Goal: Task Accomplishment & Management: Complete application form

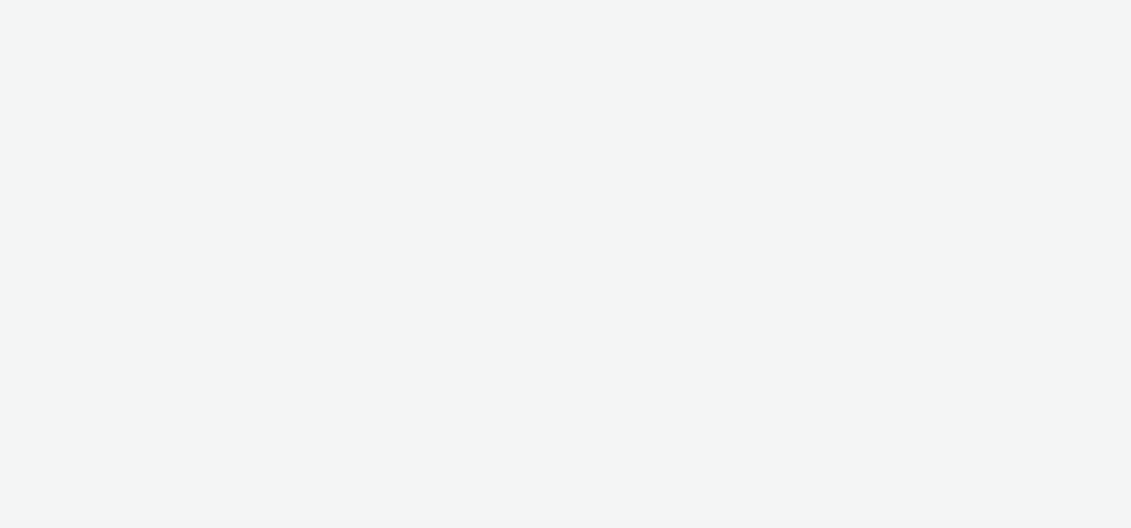
select select "d57a0b46-ef33-4938-977b-e6d07593e41f"
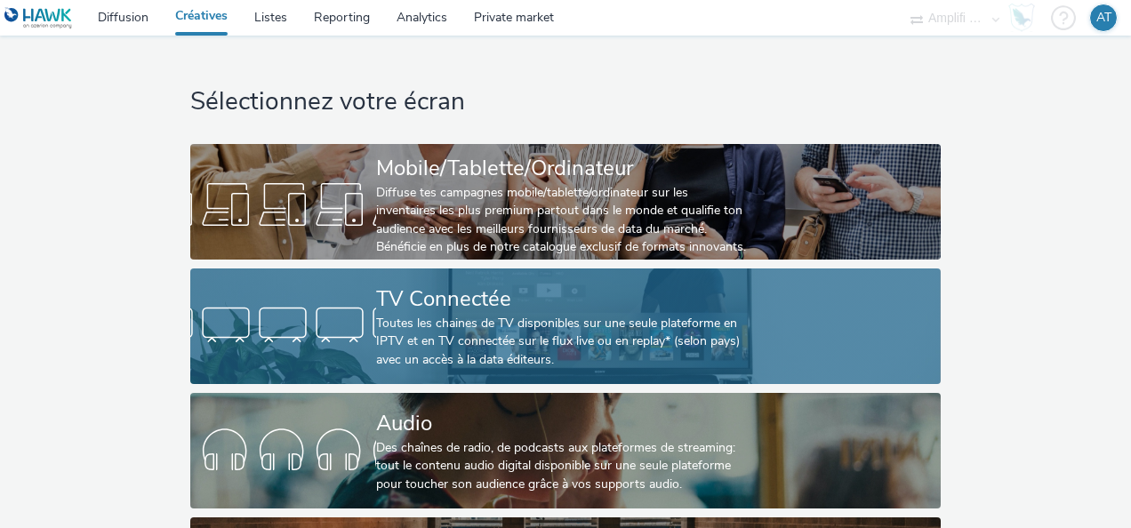
click at [502, 322] on div "Toutes les chaines de TV disponibles sur une seule plateforme en IPTV et en TV …" at bounding box center [562, 342] width 372 height 54
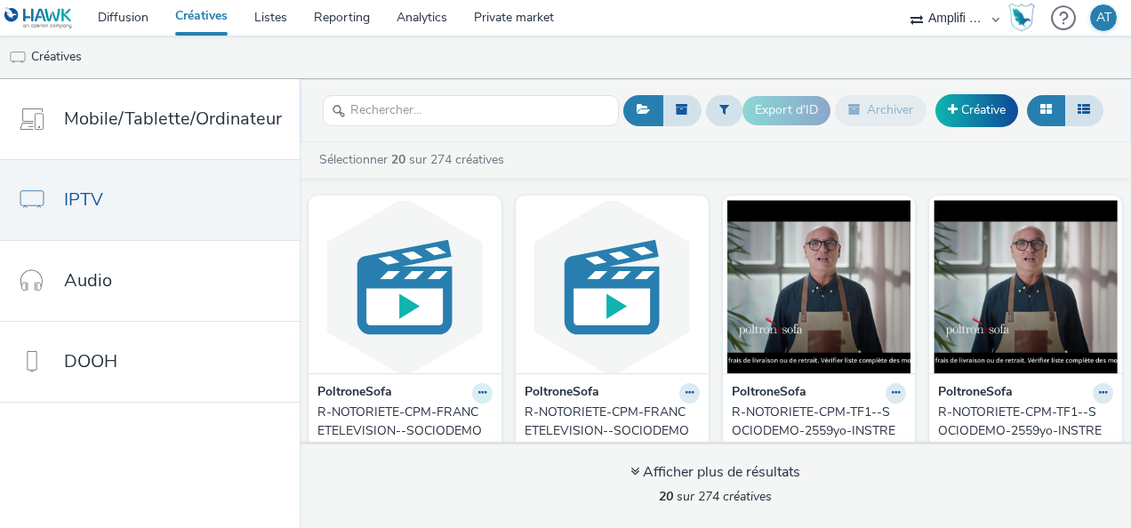
click at [472, 397] on button at bounding box center [482, 393] width 20 height 20
click at [420, 416] on link "Modifier" at bounding box center [425, 424] width 133 height 36
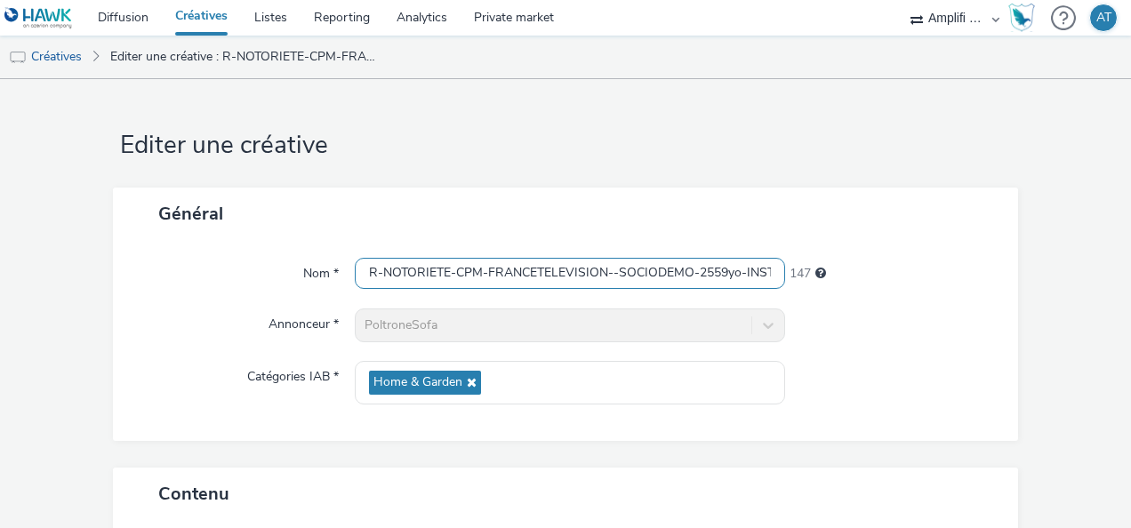
click at [577, 265] on input "R-NOTORIETE-CPM-FRANCETELEVISION--SOCIODEMO-2559yo-INSTREAM-1x1-TV-15s-P-INSTRE…" at bounding box center [570, 273] width 430 height 31
click at [205, 13] on link "Créatives" at bounding box center [201, 18] width 79 height 36
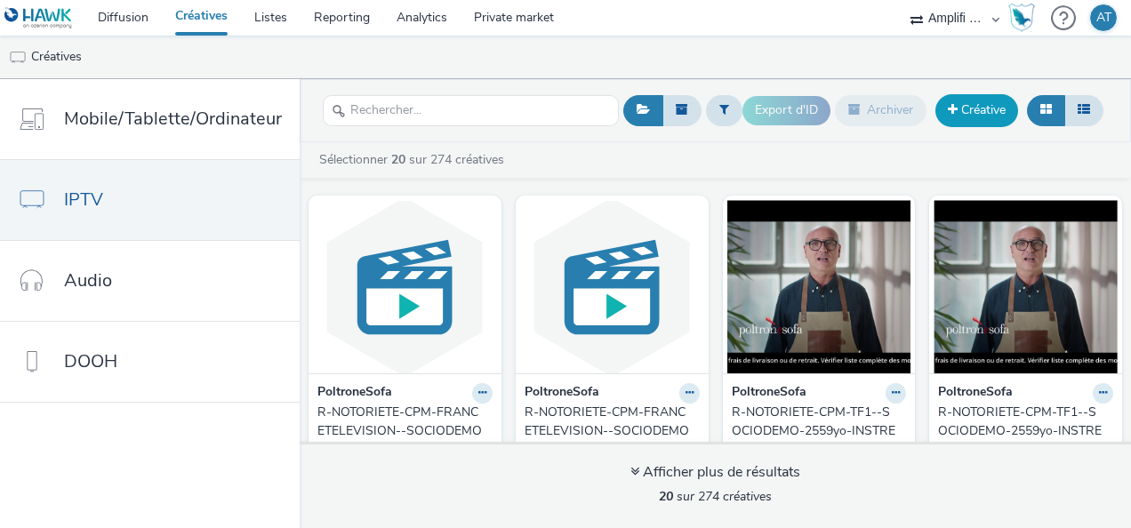
click at [1003, 112] on link "Créative" at bounding box center [976, 110] width 83 height 32
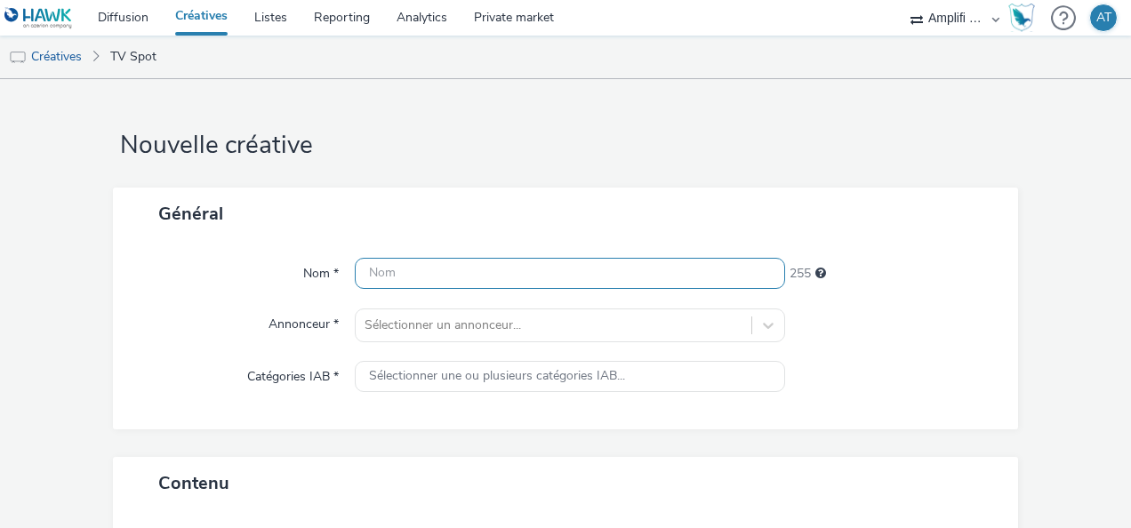
click at [573, 271] on input "text" at bounding box center [570, 273] width 430 height 31
drag, startPoint x: 573, startPoint y: 271, endPoint x: 347, endPoint y: 260, distance: 227.0
click at [347, 260] on div "Nom * FTV W35 PROMO VF 239" at bounding box center [565, 274] width 869 height 32
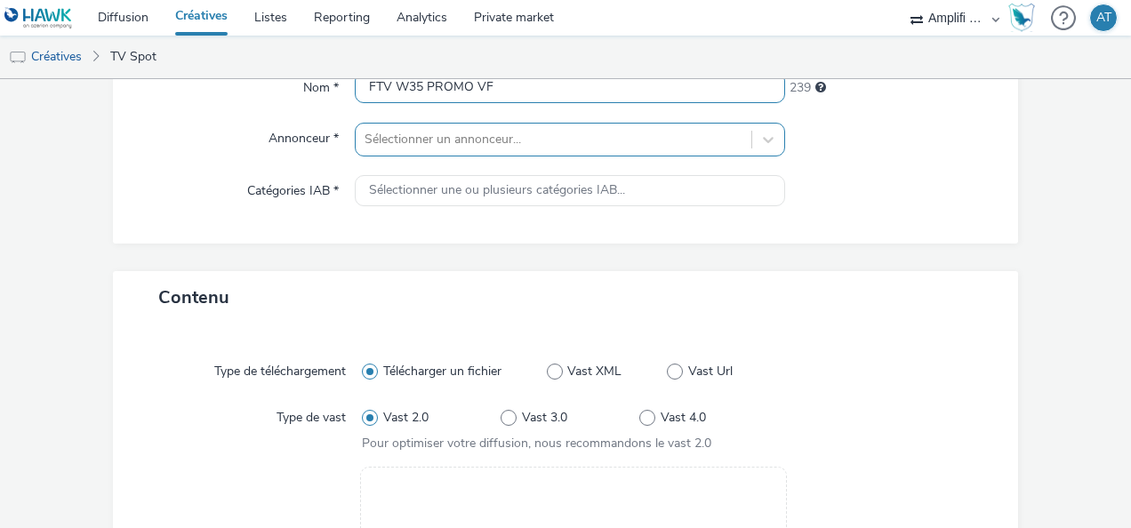
type input "FTV W35 PROMO VF"
click at [409, 127] on div "Sélectionner un annonceur..." at bounding box center [554, 139] width 396 height 28
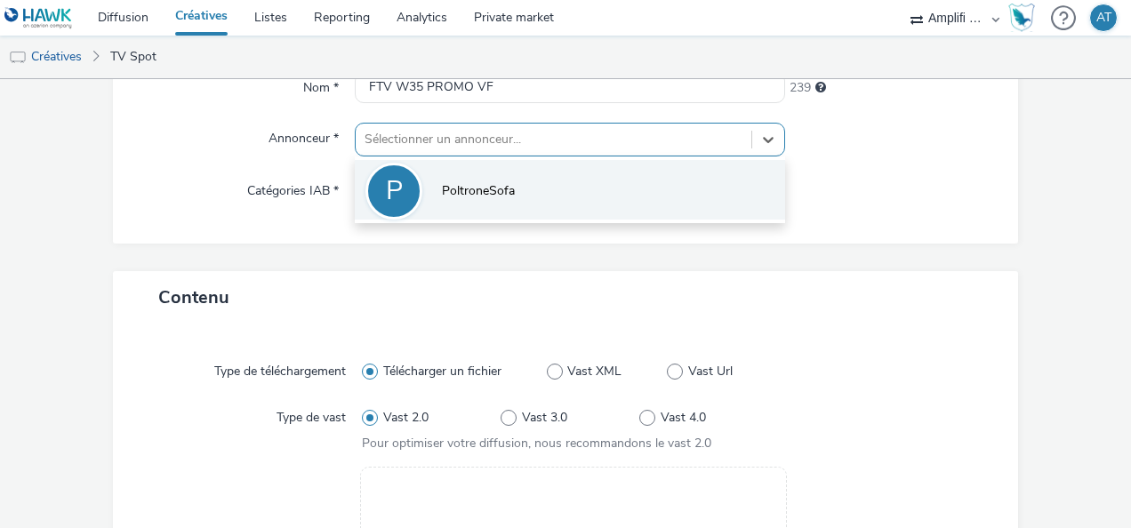
click at [389, 204] on div "P" at bounding box center [394, 191] width 17 height 50
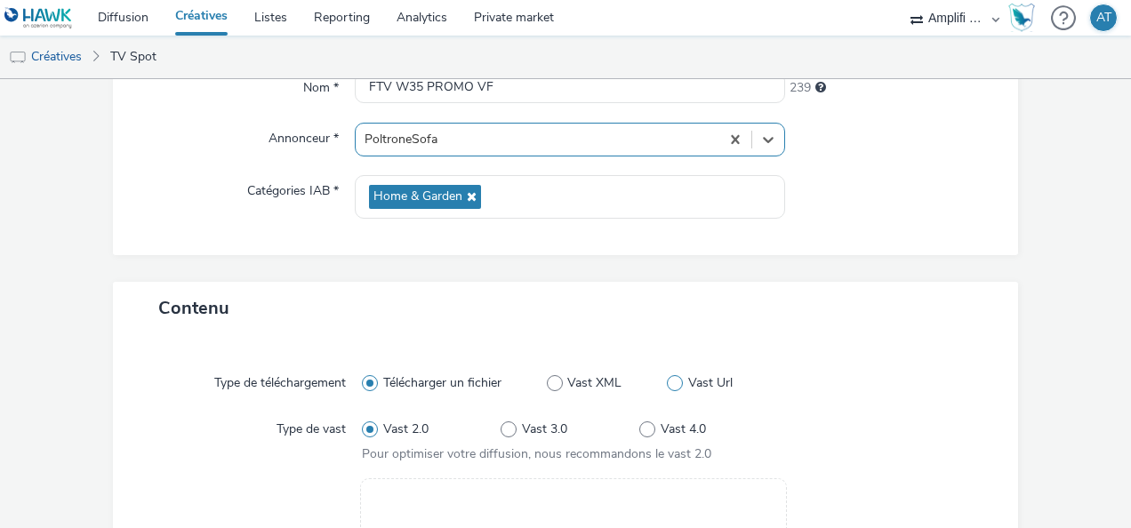
click at [670, 388] on span at bounding box center [675, 383] width 16 height 16
click at [670, 388] on input "Vast Url" at bounding box center [673, 383] width 12 height 12
radio input "false"
radio input "true"
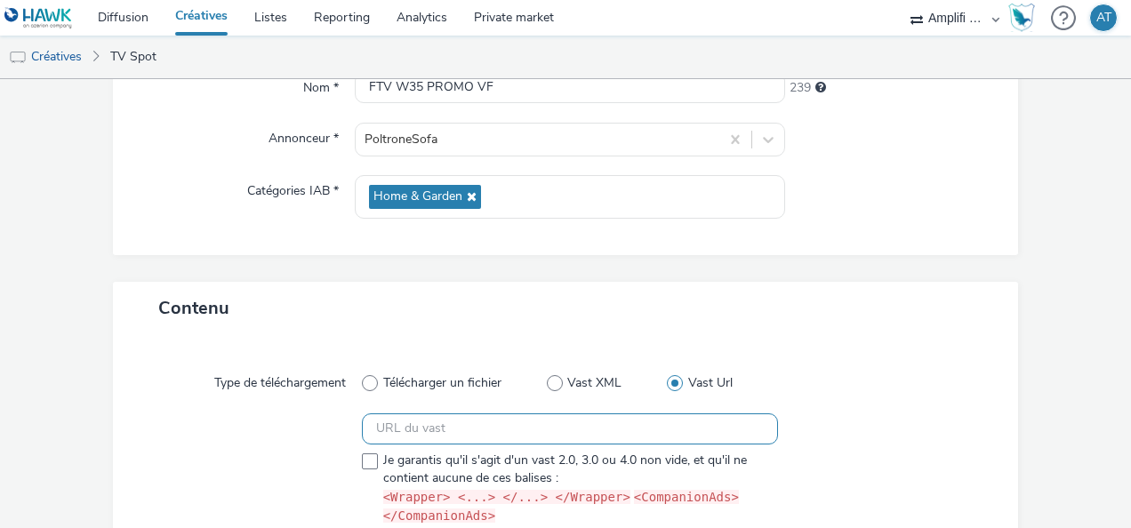
click at [491, 429] on input "text" at bounding box center [570, 428] width 416 height 31
paste input "FTV W35 PROMO VF"
type input "FTV W35 PROMO VF"
click at [692, 437] on input "FTV W35 PROMO VF" at bounding box center [570, 428] width 416 height 31
drag, startPoint x: 653, startPoint y: 429, endPoint x: 259, endPoint y: 402, distance: 395.7
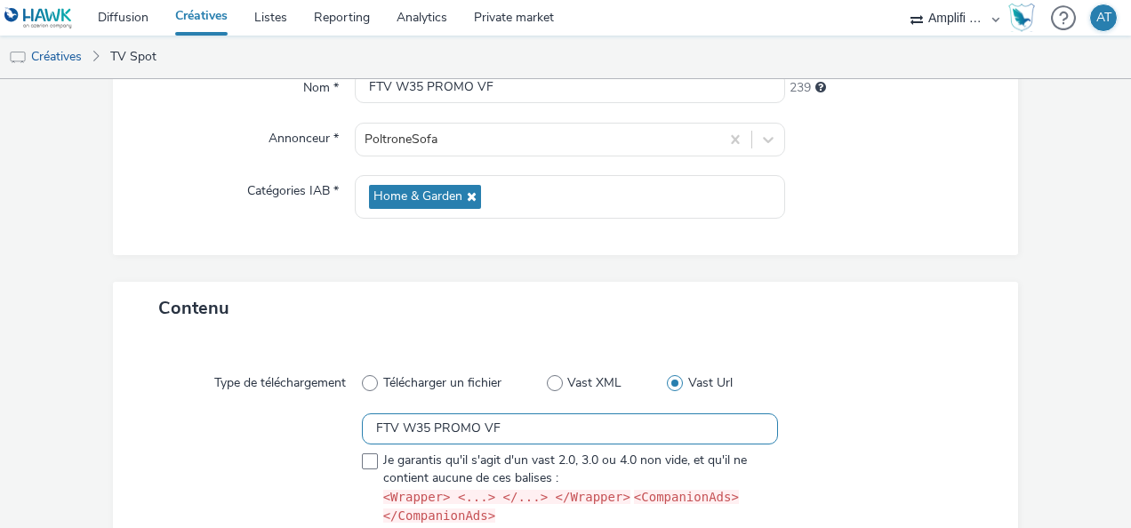
click at [259, 402] on div "Type de téléchargement Télécharger un fichier Vast XML Vast Url FTV W35 PROMO V…" at bounding box center [565, 457] width 869 height 209
paste input "[URL][DOMAIN_NAME]"
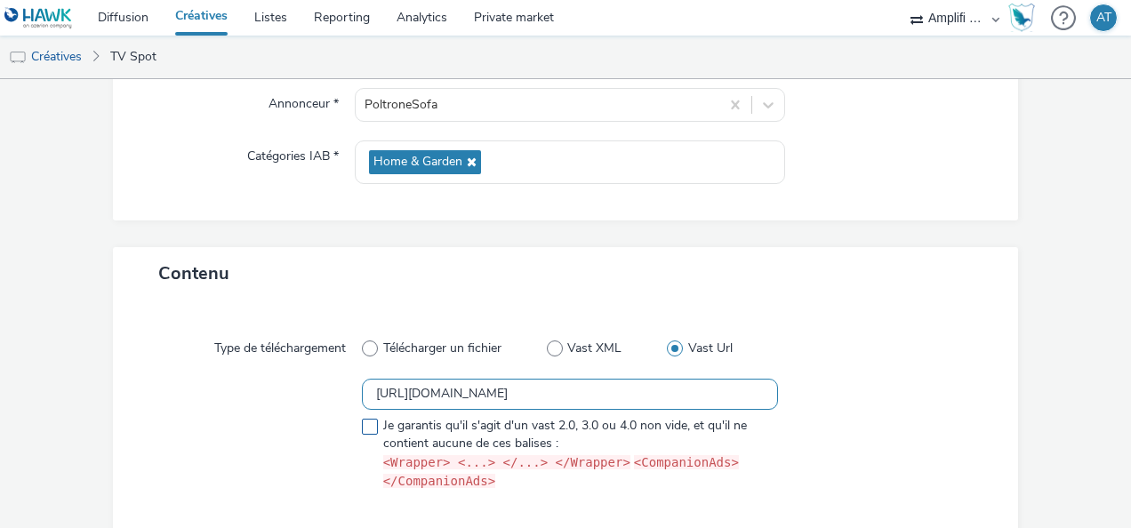
type input "[URL][DOMAIN_NAME]"
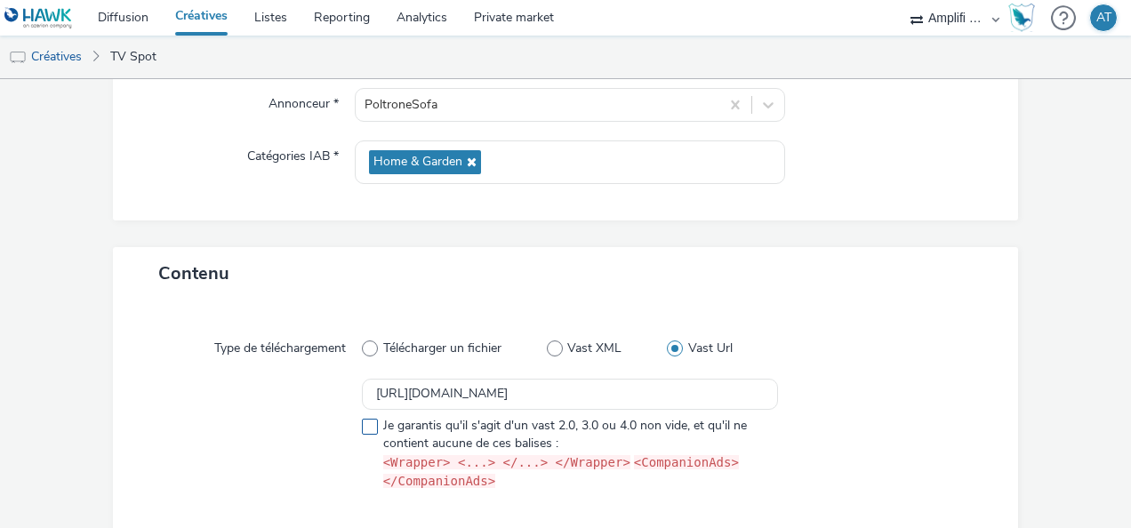
click at [366, 426] on span at bounding box center [370, 427] width 16 height 16
checkbox input "true"
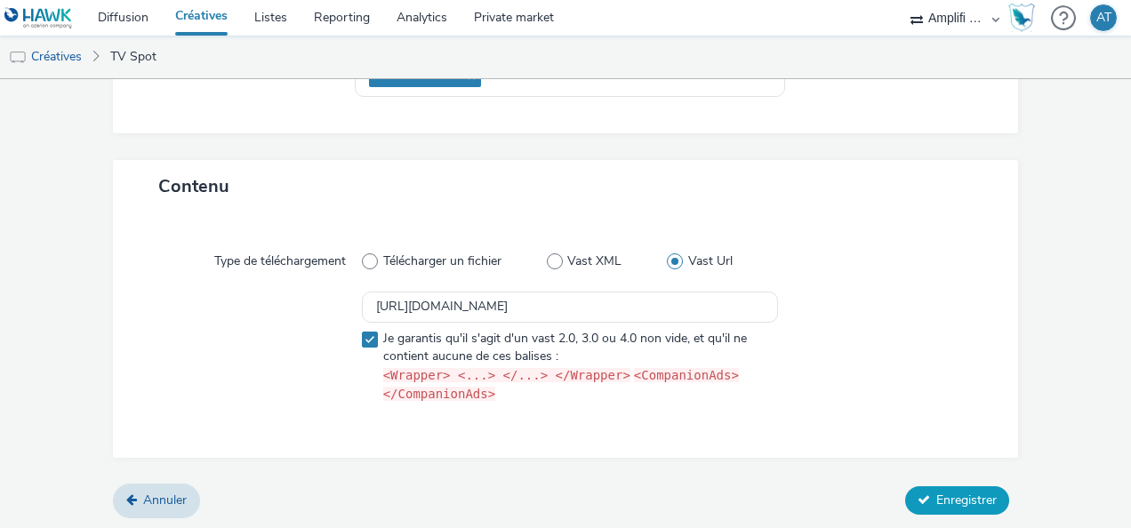
click at [917, 486] on button "Enregistrer" at bounding box center [957, 500] width 104 height 28
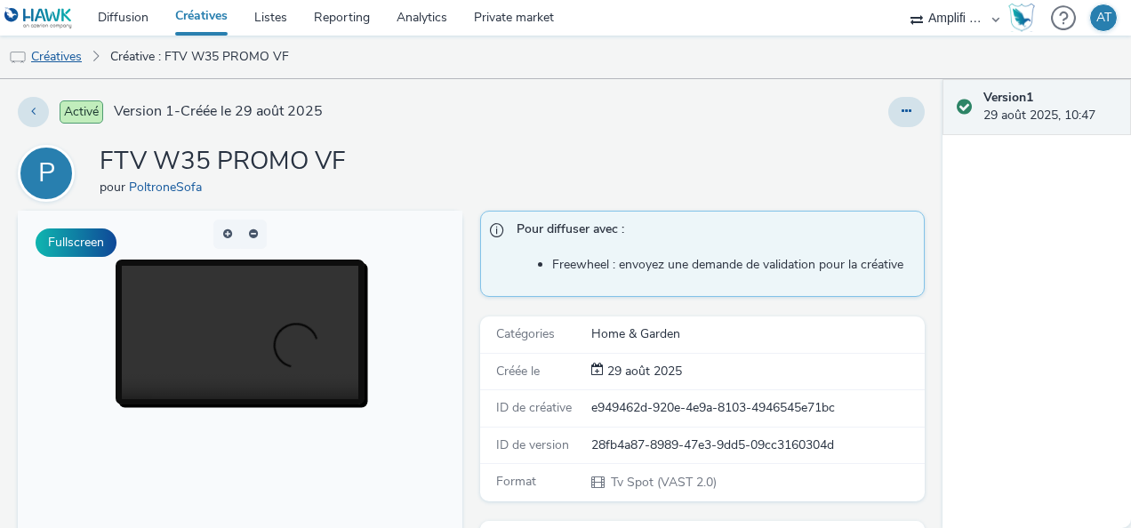
click at [46, 57] on link "Créatives" at bounding box center [45, 57] width 91 height 43
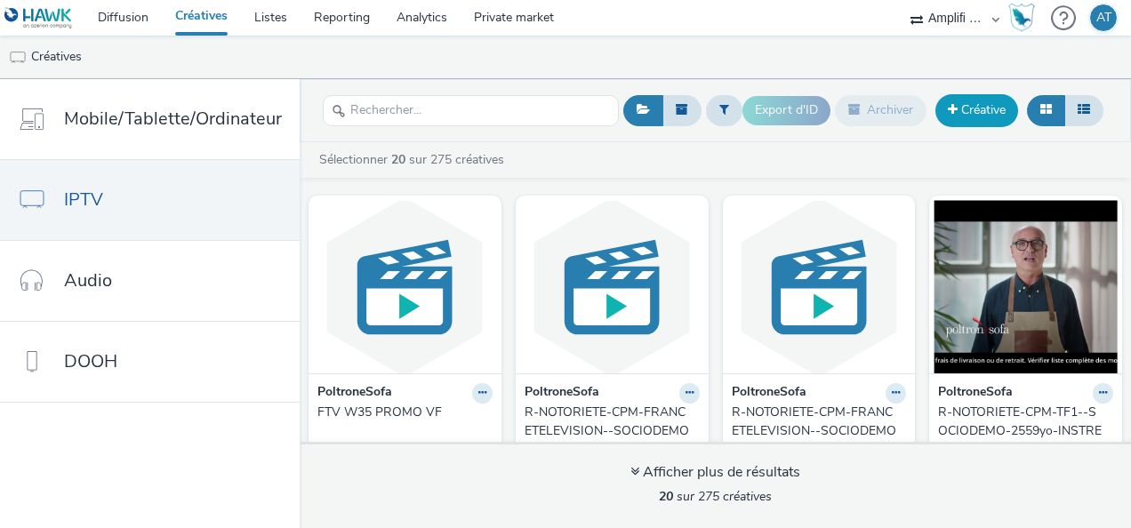
click at [979, 105] on link "Créative" at bounding box center [976, 110] width 83 height 32
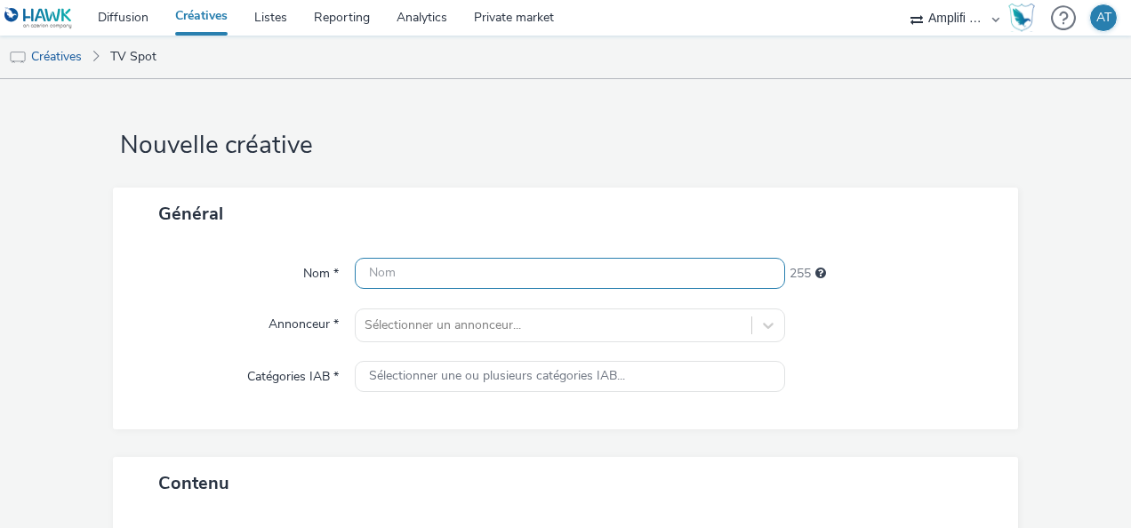
click at [416, 262] on input "text" at bounding box center [570, 273] width 430 height 31
paste input "FTV W35 PROMO VF"
click at [446, 267] on input "FTV W35 PROMO VF" at bounding box center [570, 273] width 430 height 31
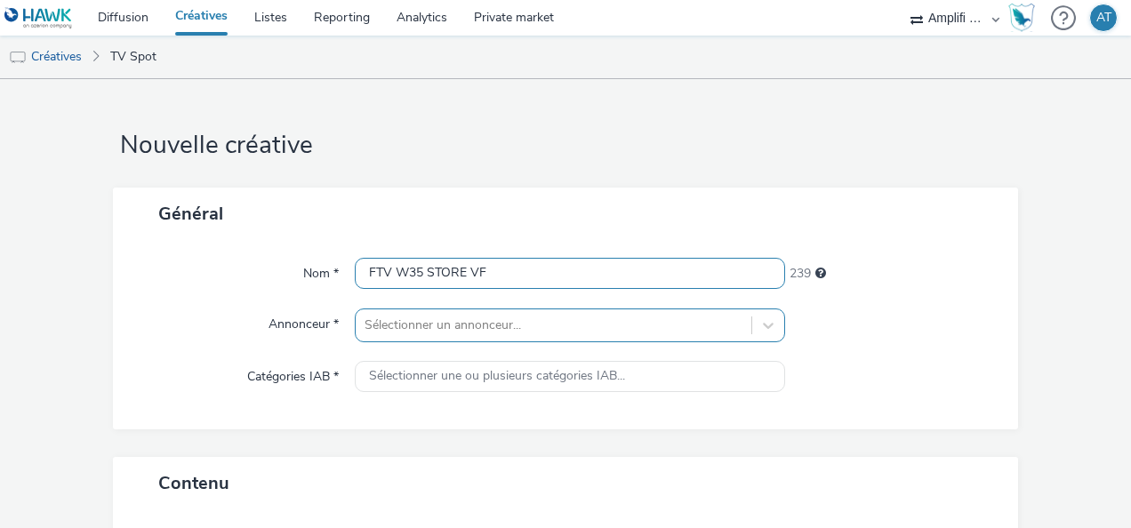
type input "FTV W35 STORE VF"
click at [436, 320] on div at bounding box center [553, 325] width 378 height 21
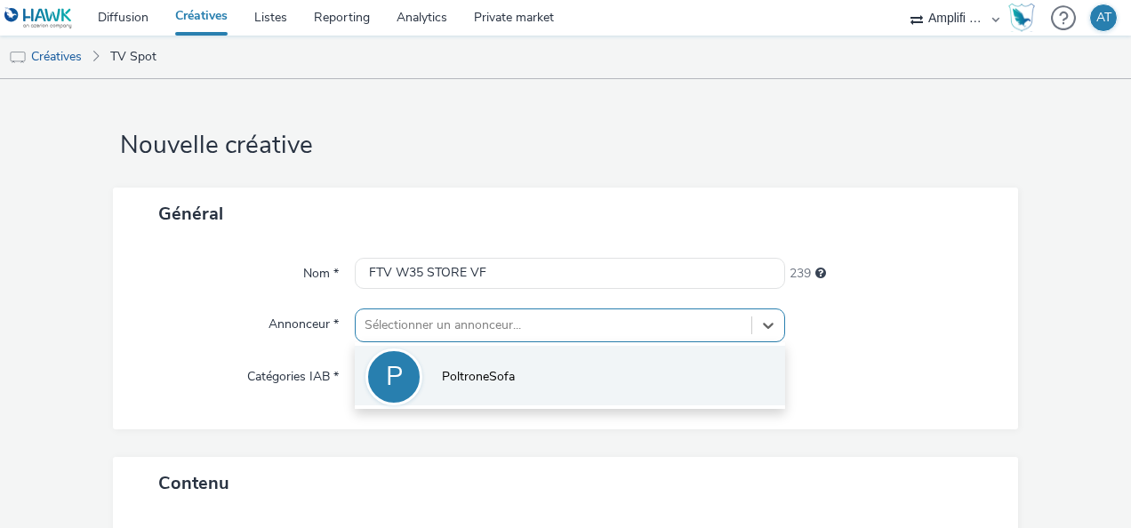
click at [392, 375] on div "P" at bounding box center [394, 377] width 17 height 50
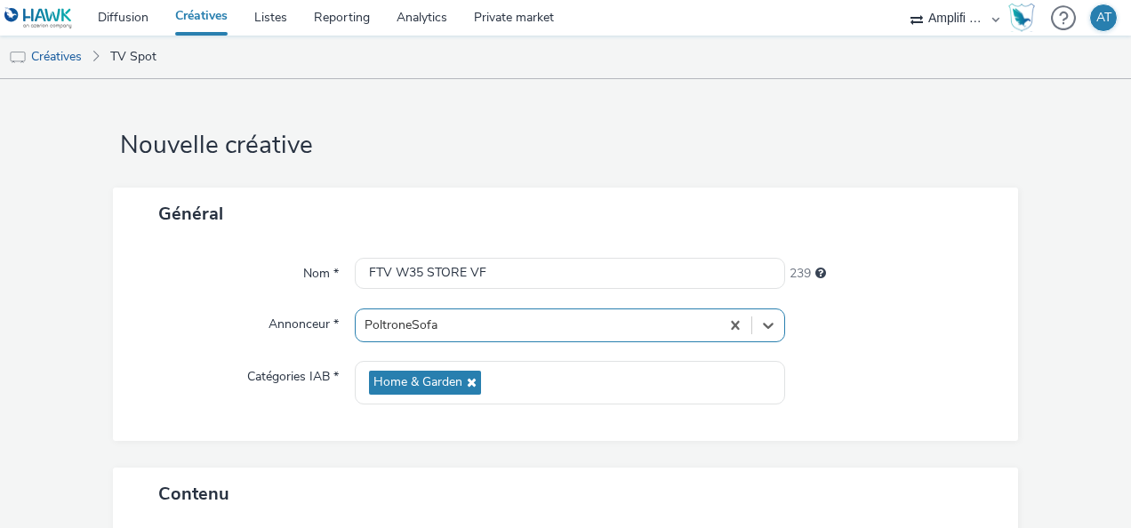
scroll to position [224, 0]
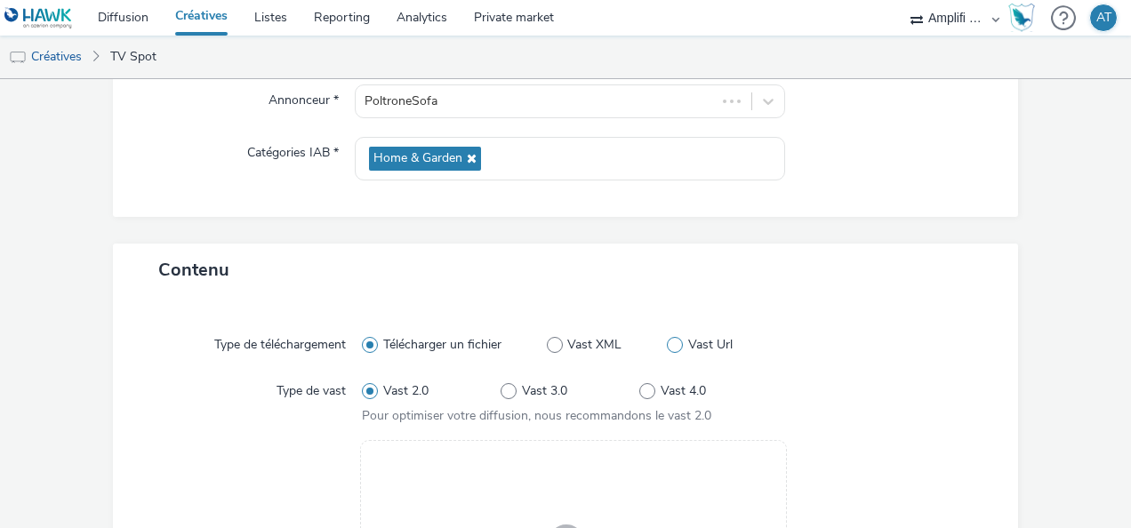
click at [688, 338] on span "Vast Url" at bounding box center [710, 345] width 44 height 18
click at [678, 339] on input "Vast Url" at bounding box center [673, 345] width 12 height 12
radio input "false"
radio input "true"
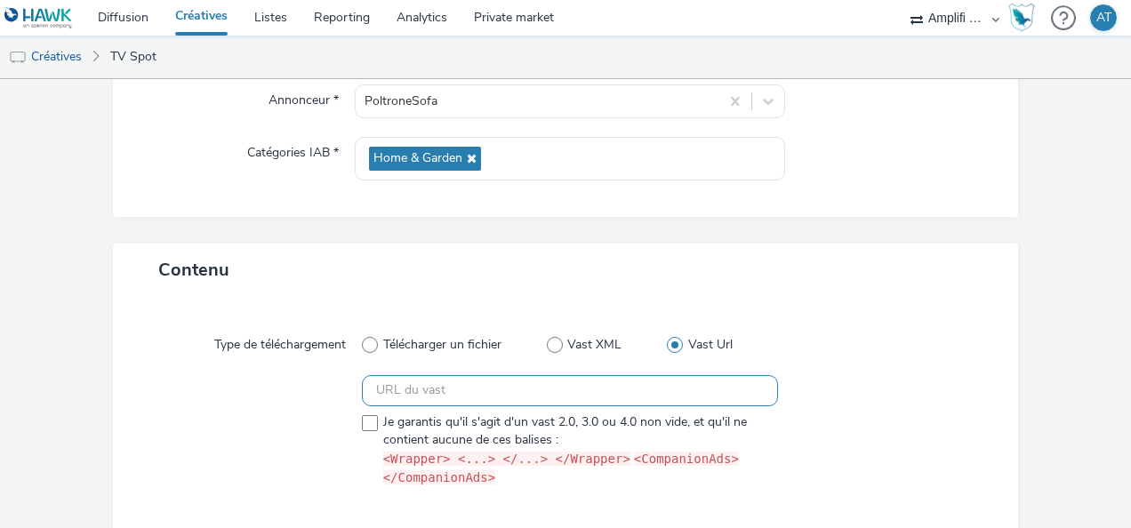
click at [537, 386] on input "text" at bounding box center [570, 390] width 416 height 31
paste input "[URL][DOMAIN_NAME]"
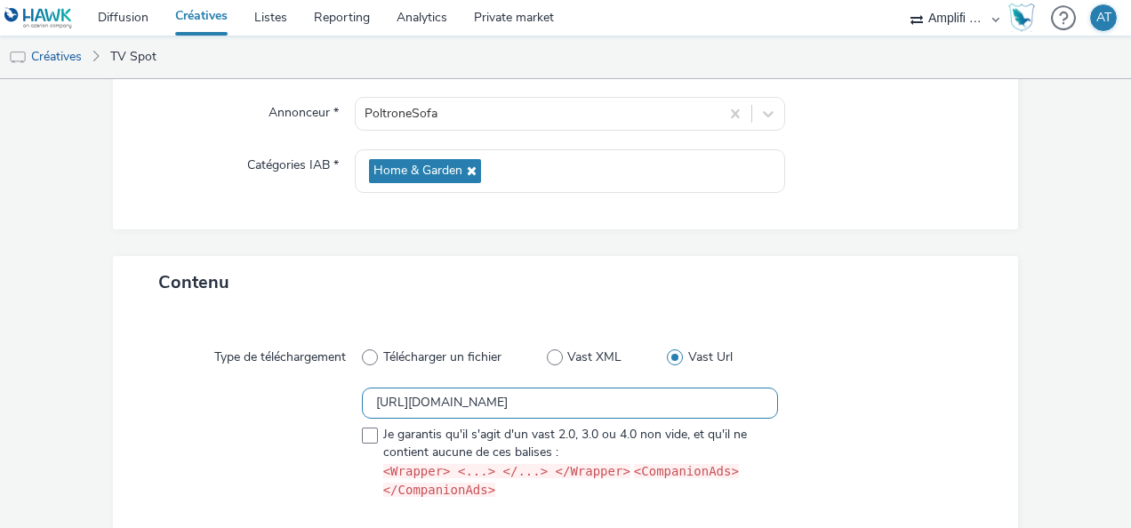
scroll to position [308, 0]
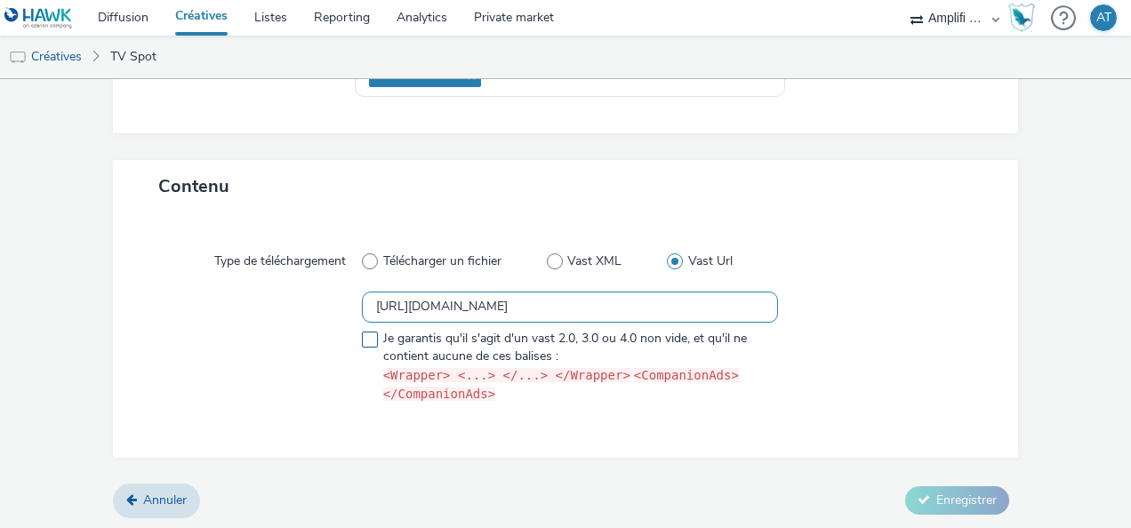
type input "[URL][DOMAIN_NAME]"
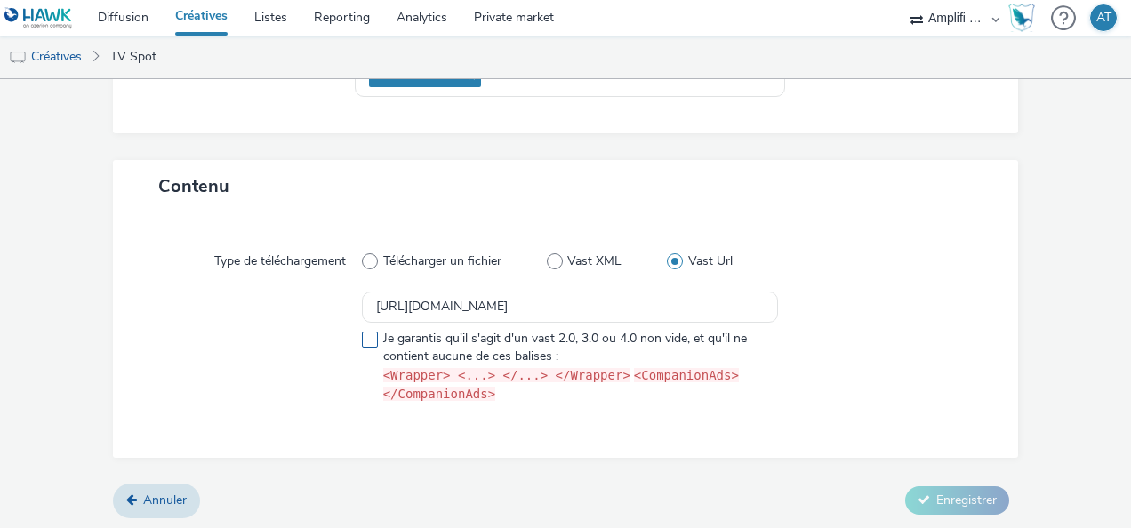
click at [370, 340] on span at bounding box center [370, 340] width 16 height 16
checkbox input "true"
click at [953, 514] on form "Nouvelle créative Général Nom * FTV W35 STORE VF 239 Annonceur * PoltroneSofa C…" at bounding box center [565, 151] width 1131 height 759
click at [948, 503] on span "Enregistrer" at bounding box center [966, 500] width 60 height 17
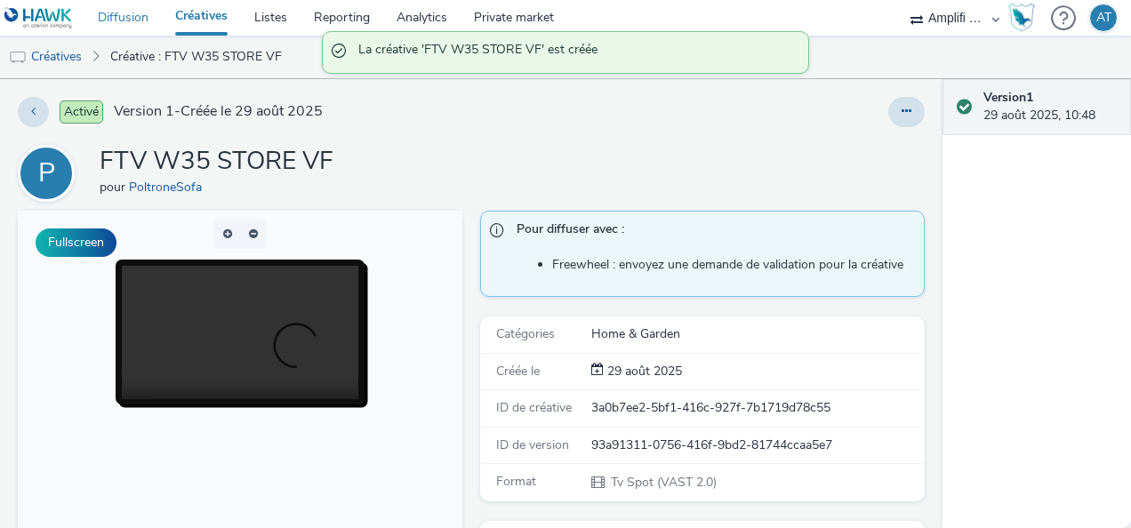
click at [123, 14] on link "Diffusion" at bounding box center [122, 18] width 77 height 36
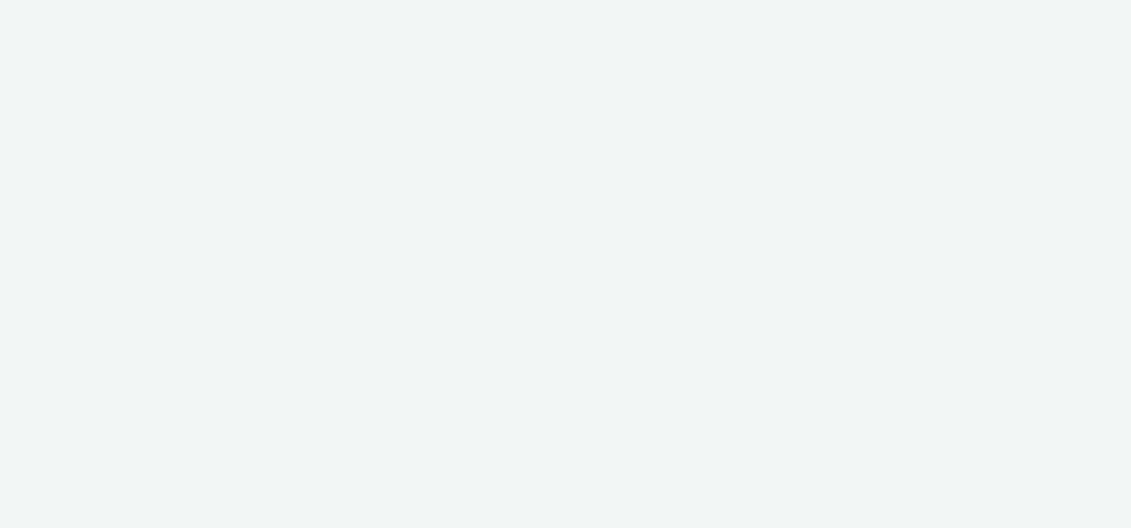
select select "d57a0b46-ef33-4938-977b-e6d07593e41f"
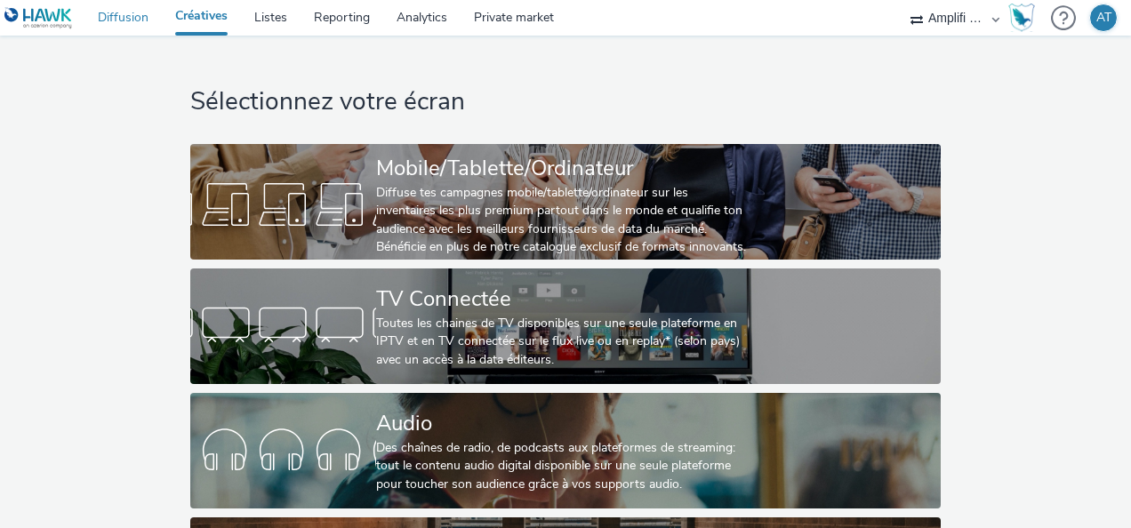
click at [126, 22] on link "Diffusion" at bounding box center [122, 18] width 77 height 36
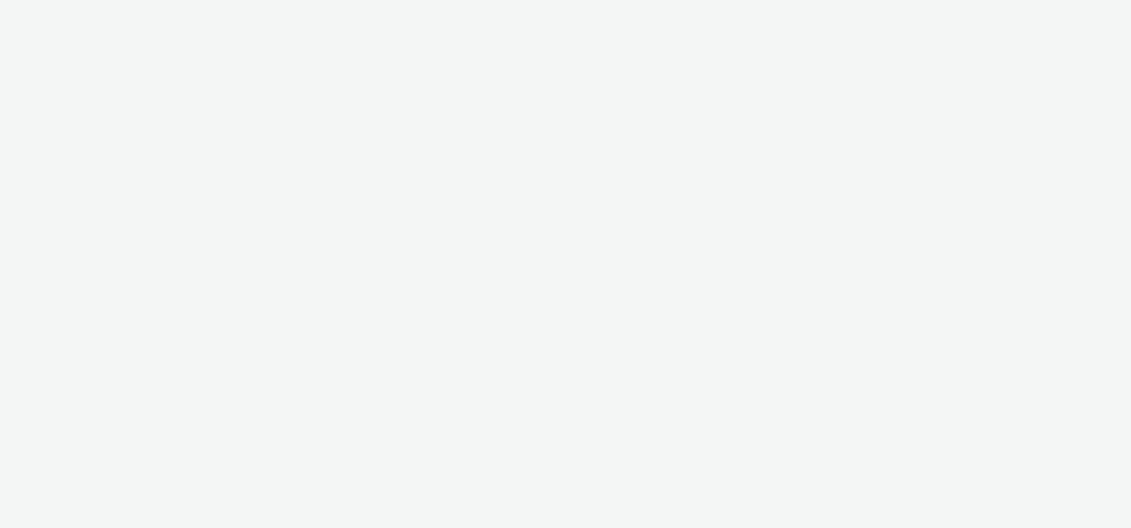
select select "d57a0b46-ef33-4938-977b-e6d07593e41f"
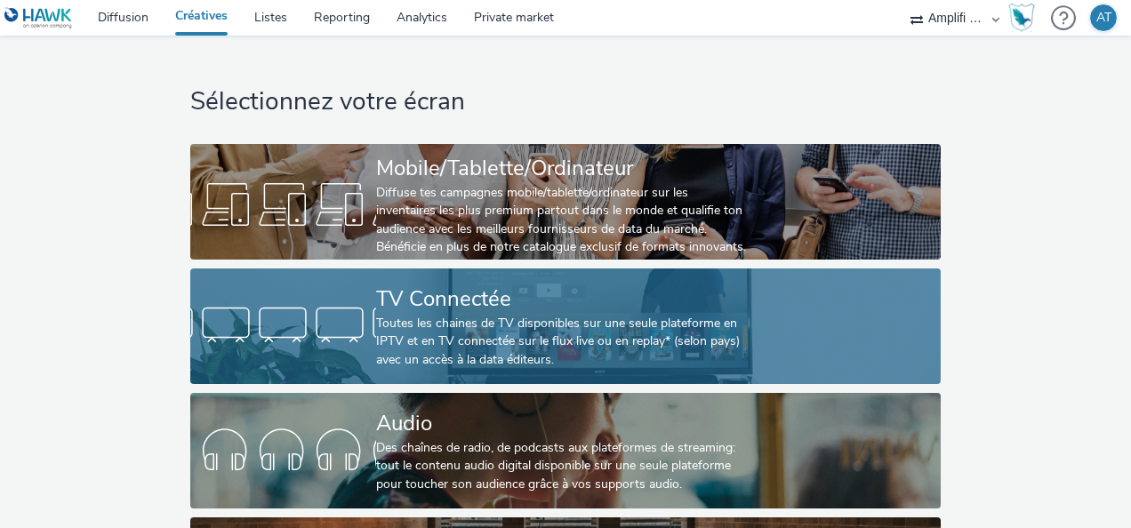
click at [396, 315] on div "Toutes les chaines de TV disponibles sur une seule plateforme en IPTV et en TV …" at bounding box center [562, 342] width 372 height 54
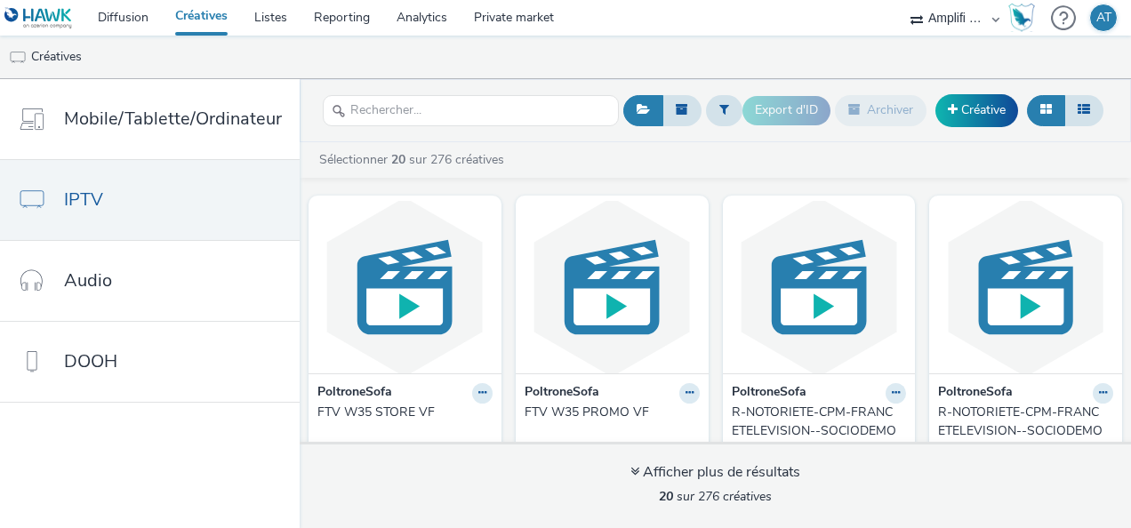
click at [359, 405] on div "FTV W35 STORE VF" at bounding box center [401, 413] width 168 height 18
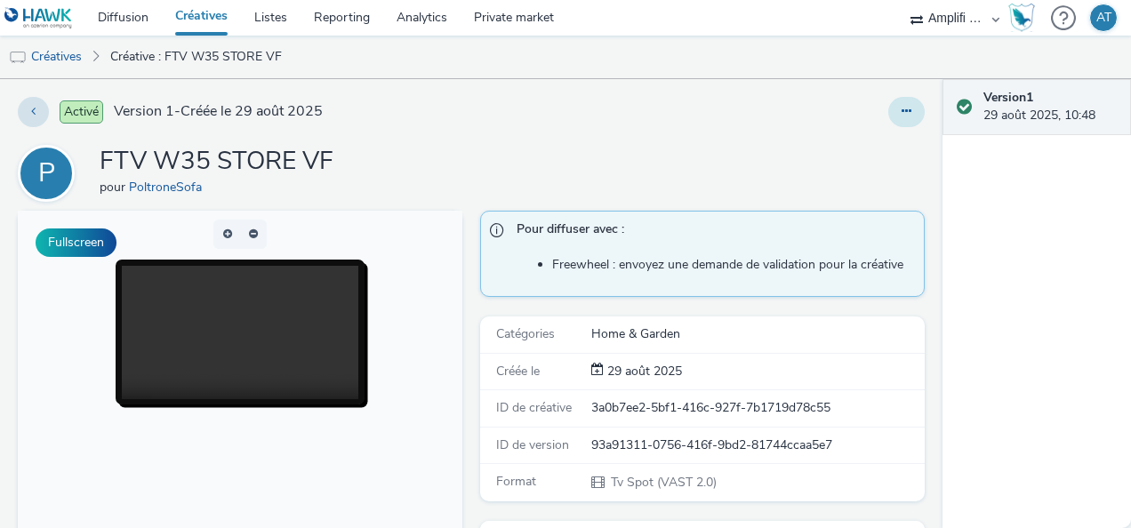
click at [901, 109] on icon at bounding box center [906, 111] width 10 height 12
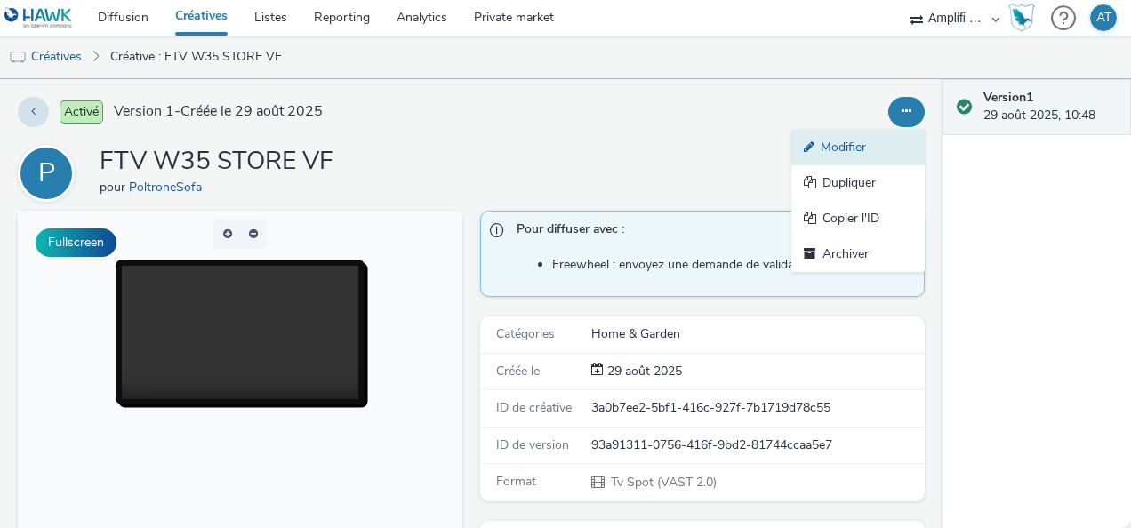
click at [823, 142] on link "Modifier" at bounding box center [857, 148] width 133 height 36
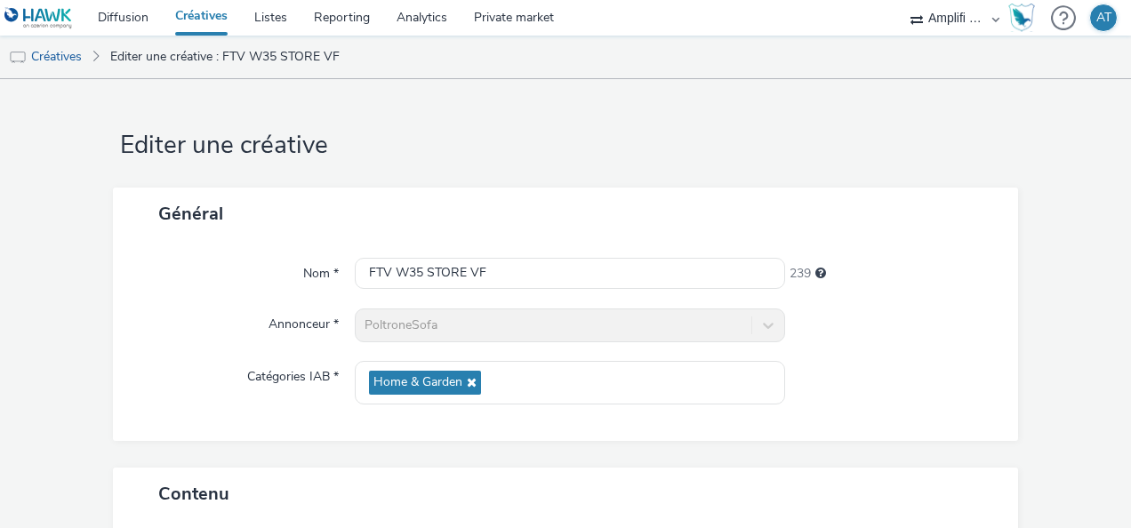
scroll to position [308, 0]
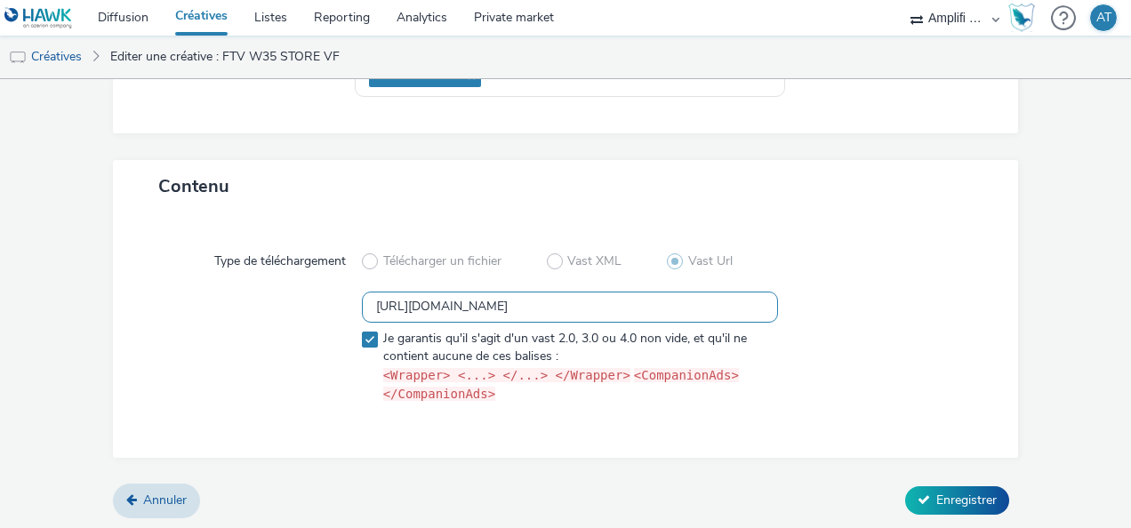
click at [440, 311] on input "[URL][DOMAIN_NAME]" at bounding box center [570, 307] width 416 height 31
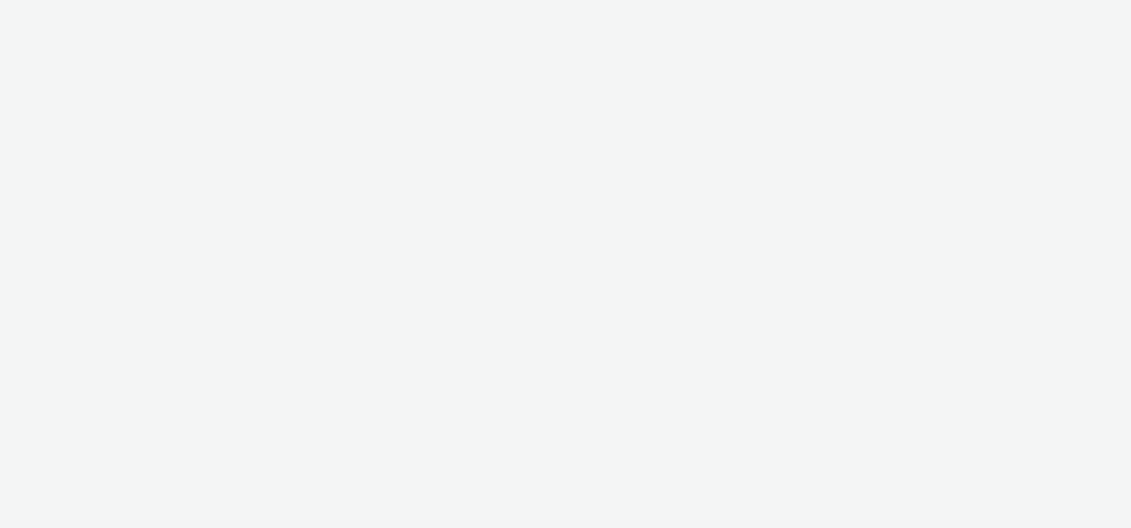
select select "d57a0b46-ef33-4938-977b-e6d07593e41f"
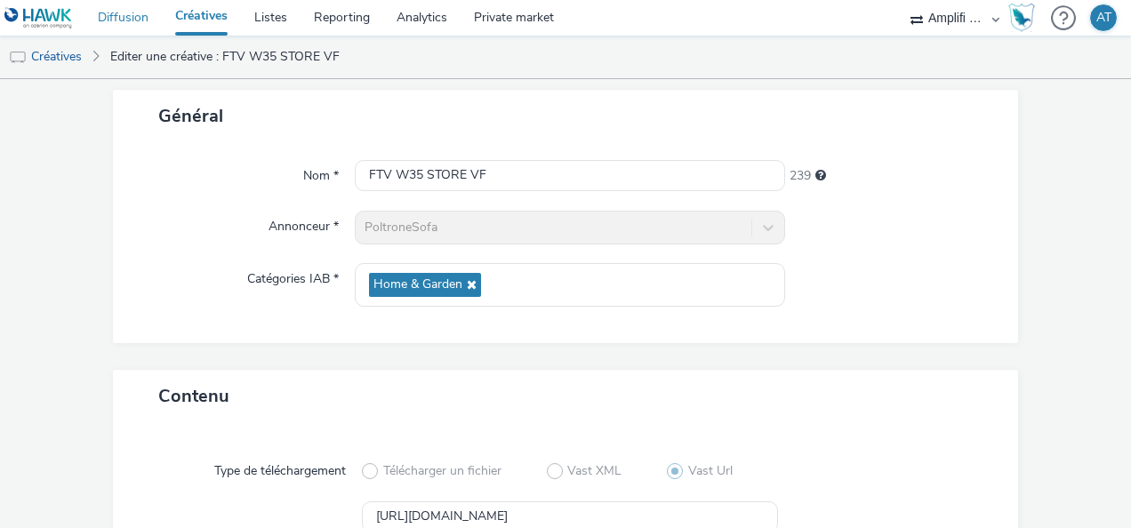
scroll to position [91, 0]
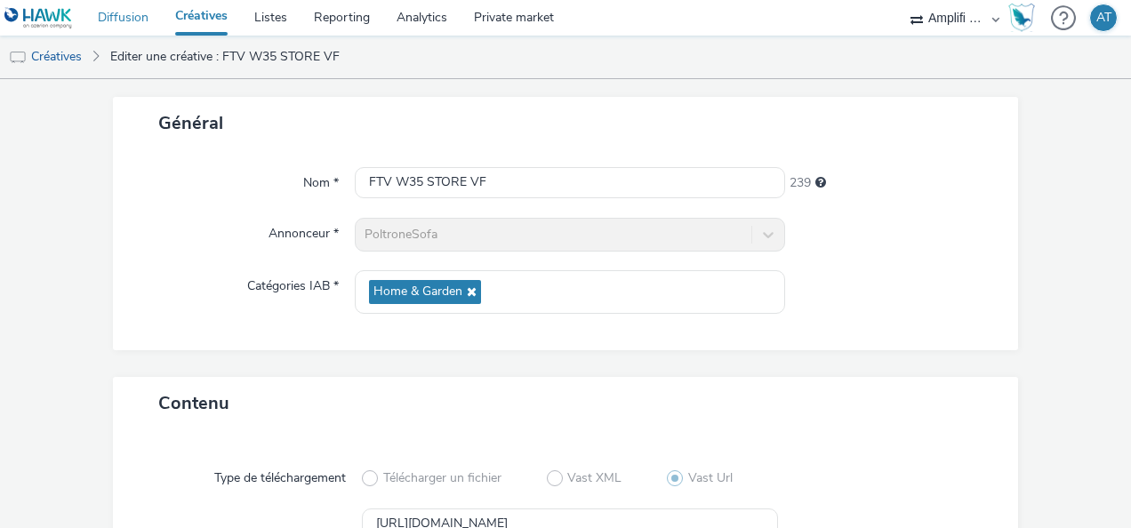
click at [137, 18] on link "Diffusion" at bounding box center [122, 18] width 77 height 36
